Goal: Transaction & Acquisition: Purchase product/service

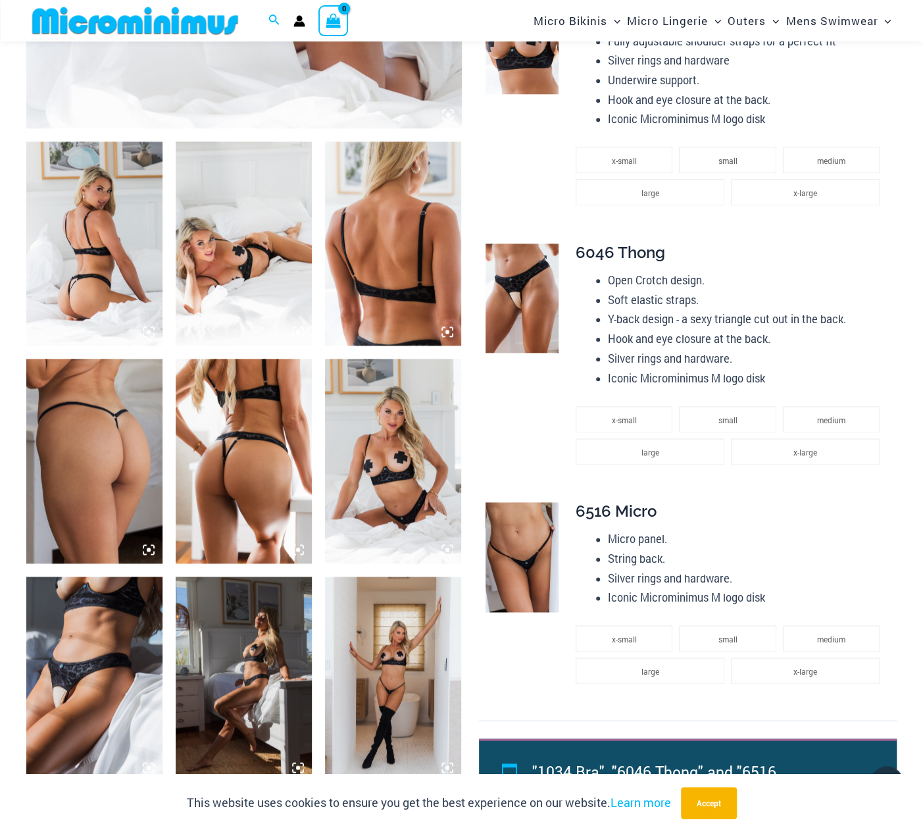
click at [521, 309] on img at bounding box center [522, 297] width 73 height 109
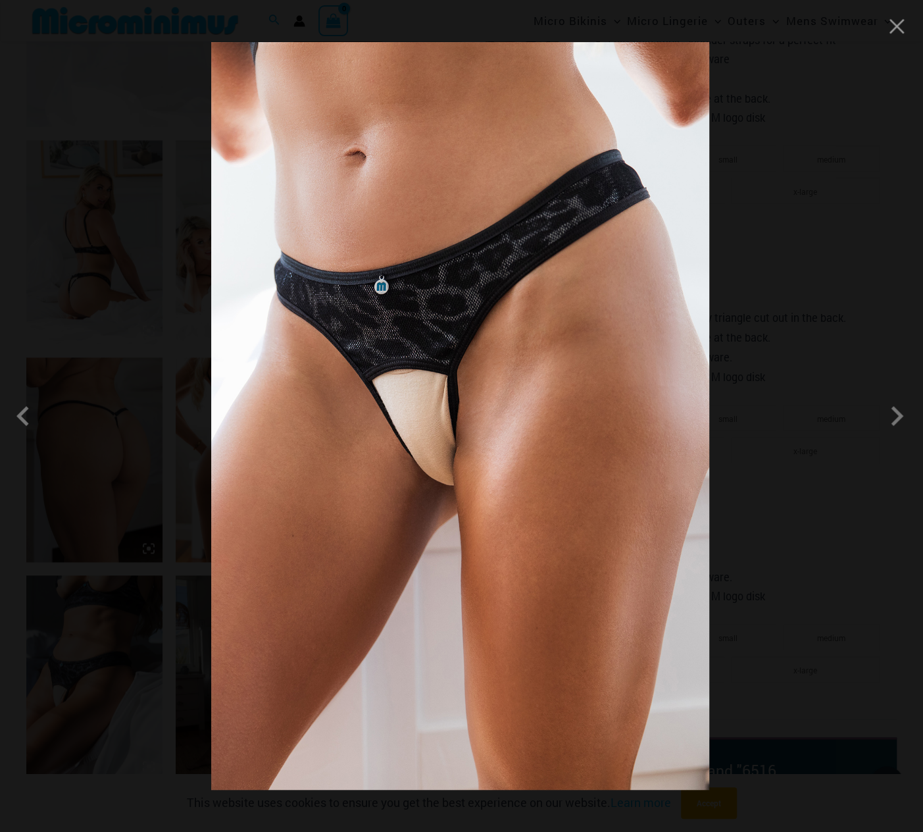
scroll to position [647, 0]
click at [896, 413] on span at bounding box center [896, 415] width 39 height 39
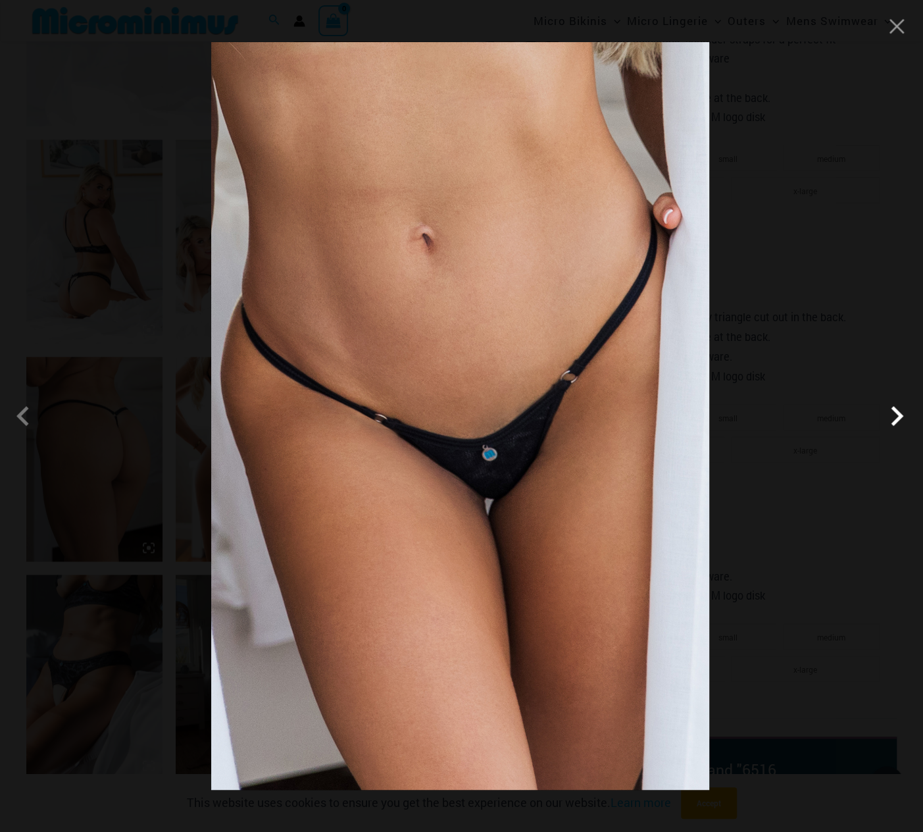
click at [896, 413] on span at bounding box center [896, 415] width 39 height 39
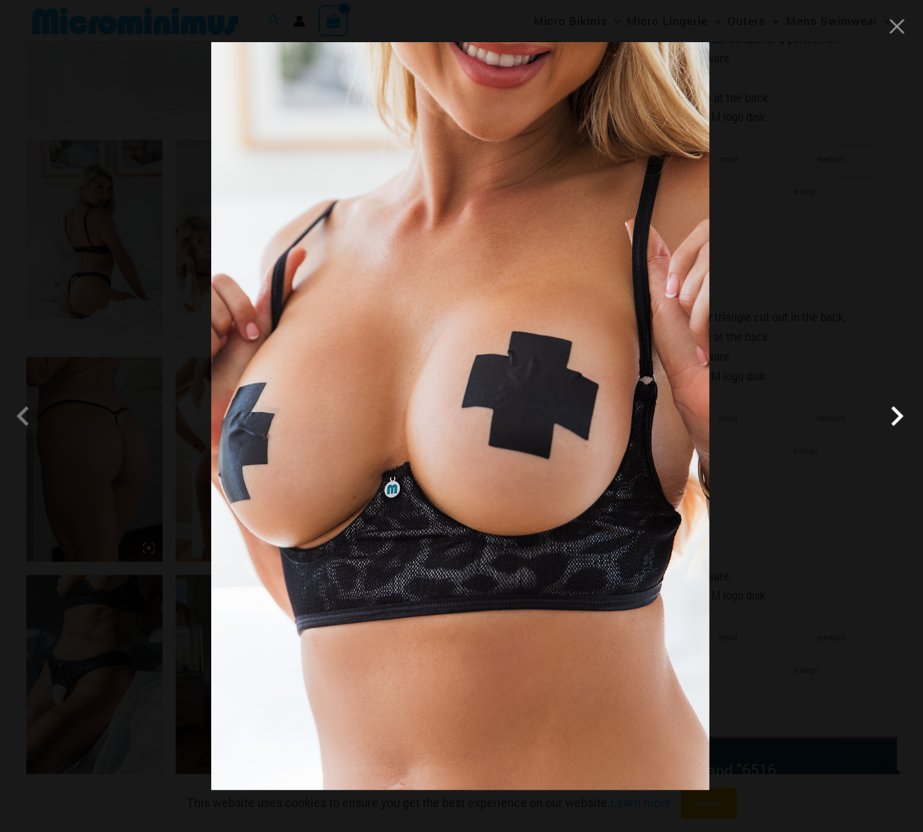
click at [896, 413] on span at bounding box center [896, 415] width 39 height 39
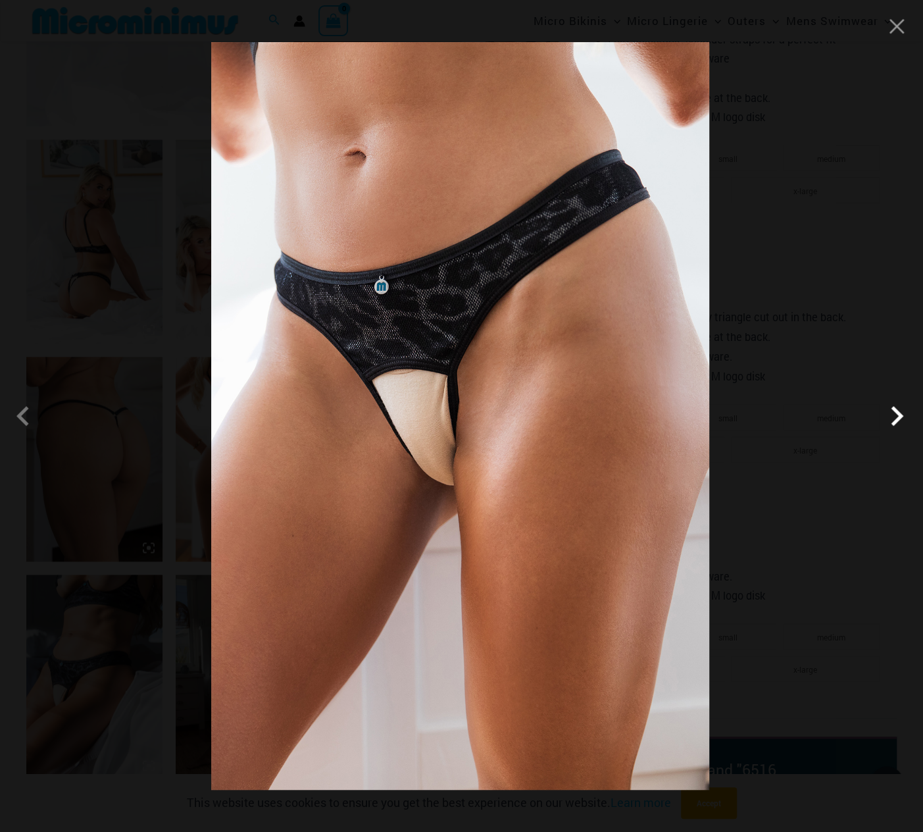
click at [896, 413] on span at bounding box center [896, 415] width 39 height 39
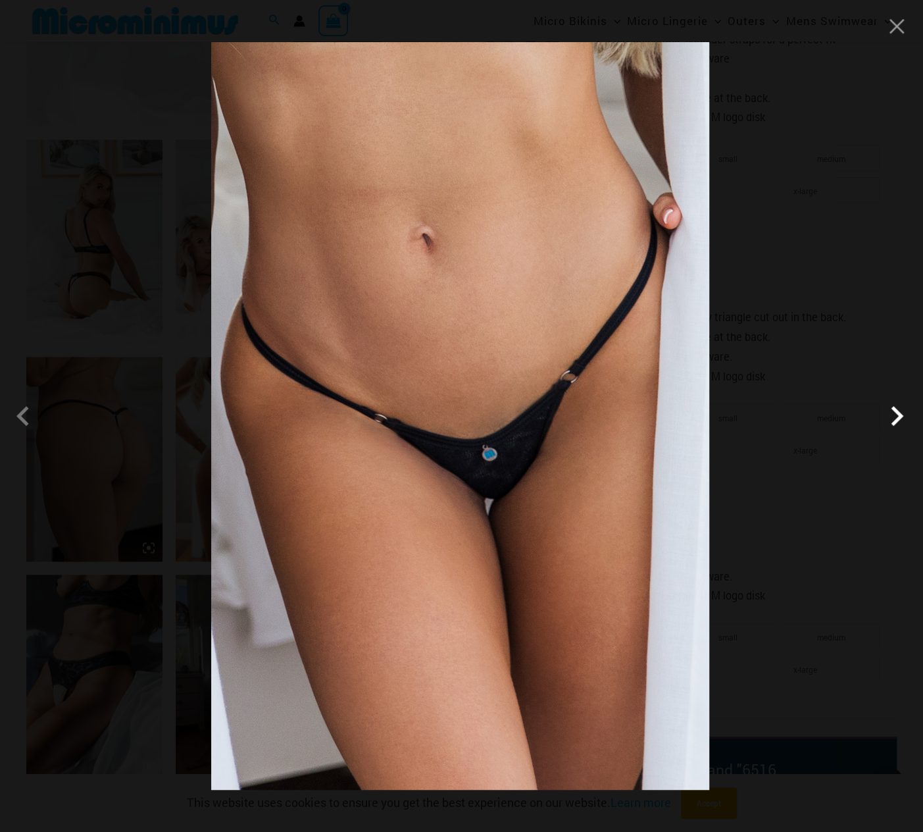
click at [896, 413] on span at bounding box center [896, 415] width 39 height 39
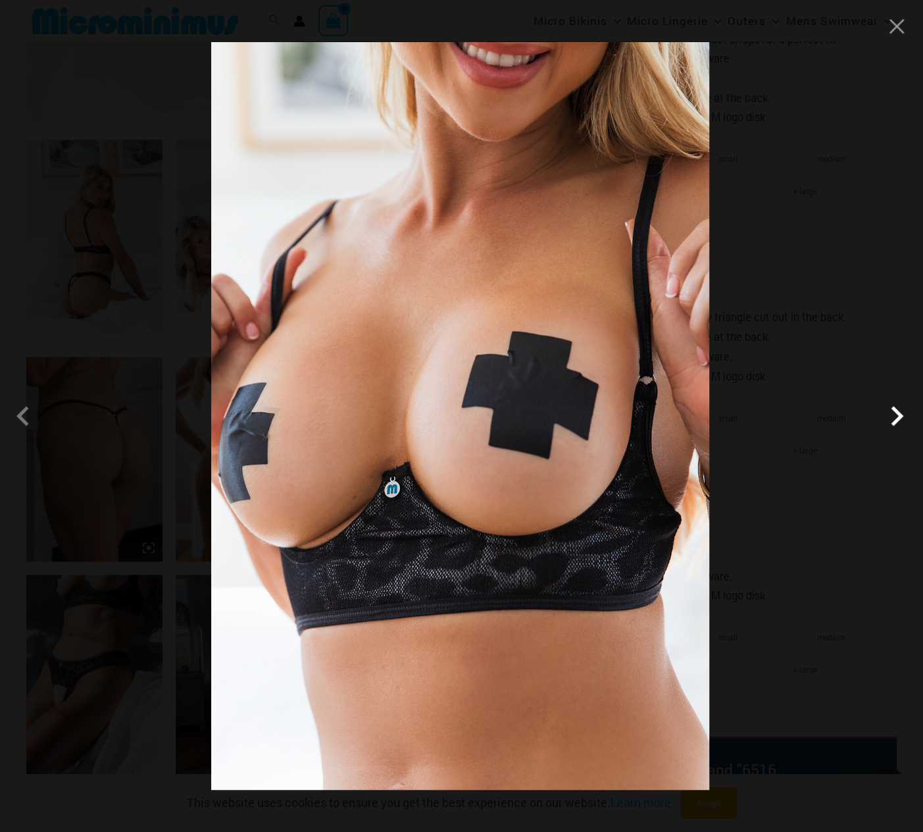
click at [896, 413] on span at bounding box center [896, 415] width 39 height 39
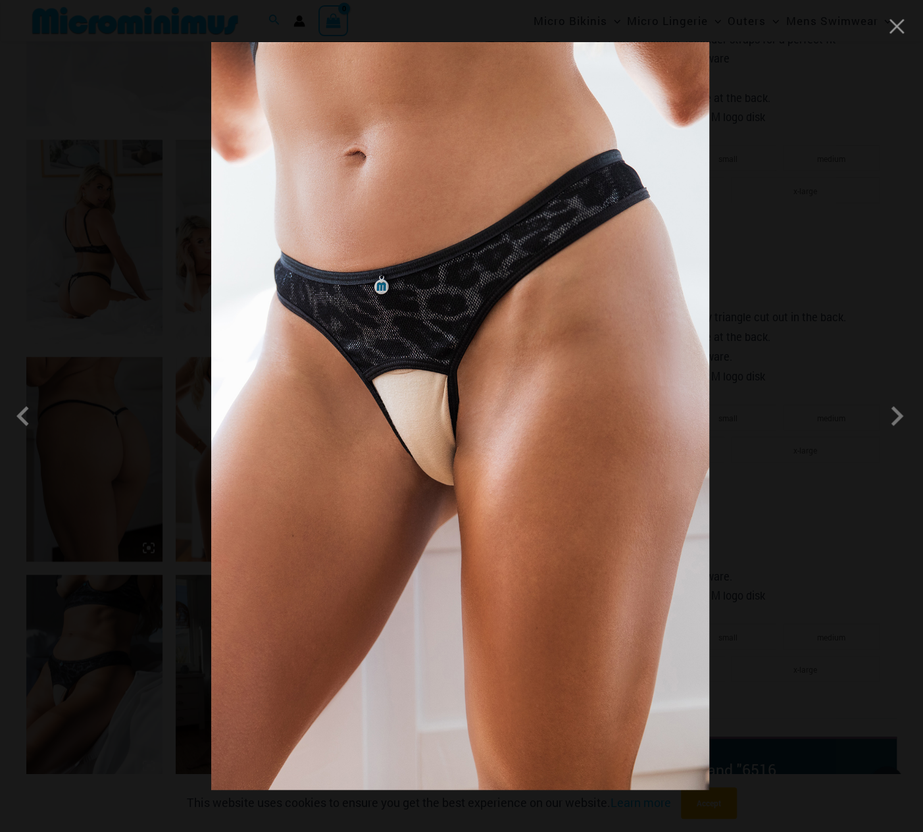
click at [902, 36] on div at bounding box center [461, 416] width 923 height 832
